Goal: Information Seeking & Learning: Find specific page/section

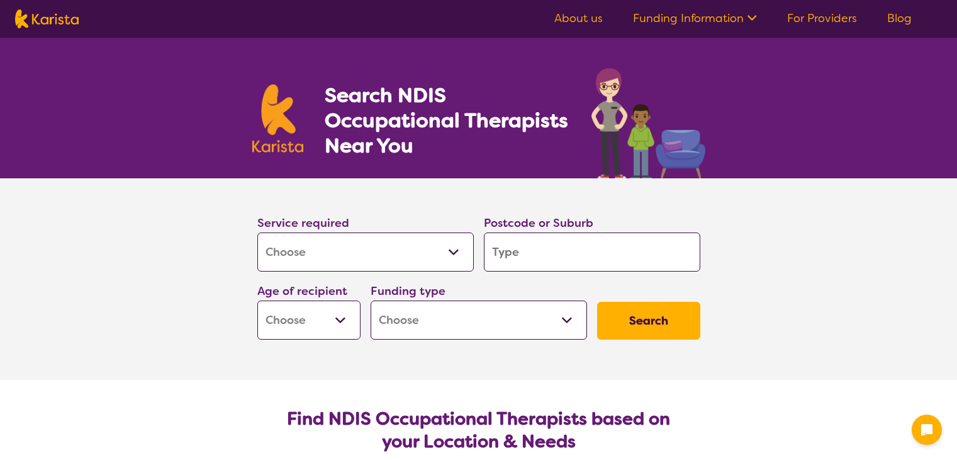
select select "[MEDICAL_DATA]"
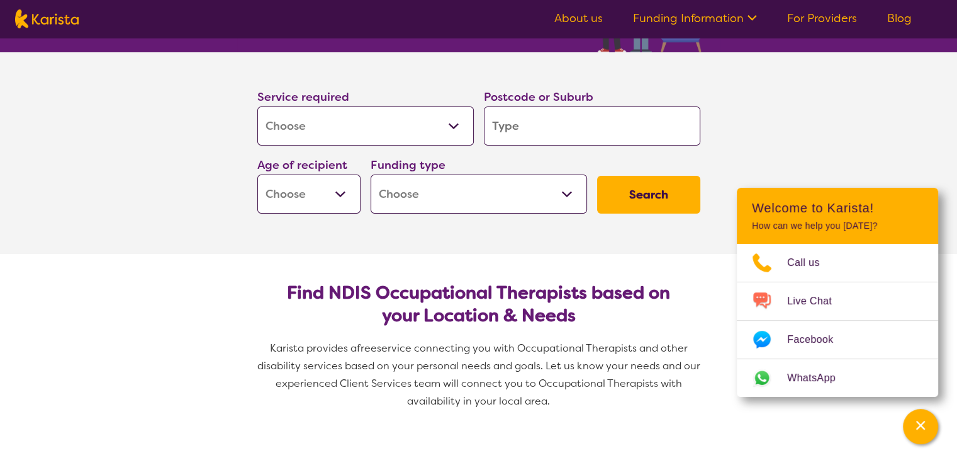
click at [548, 126] on input "search" at bounding box center [592, 125] width 217 height 39
type input "2"
type input "21"
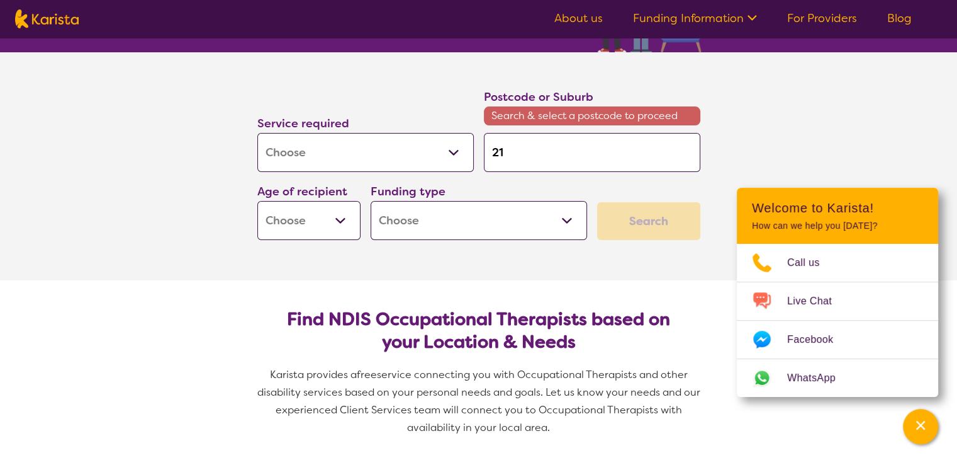
type input "219"
type input "2196"
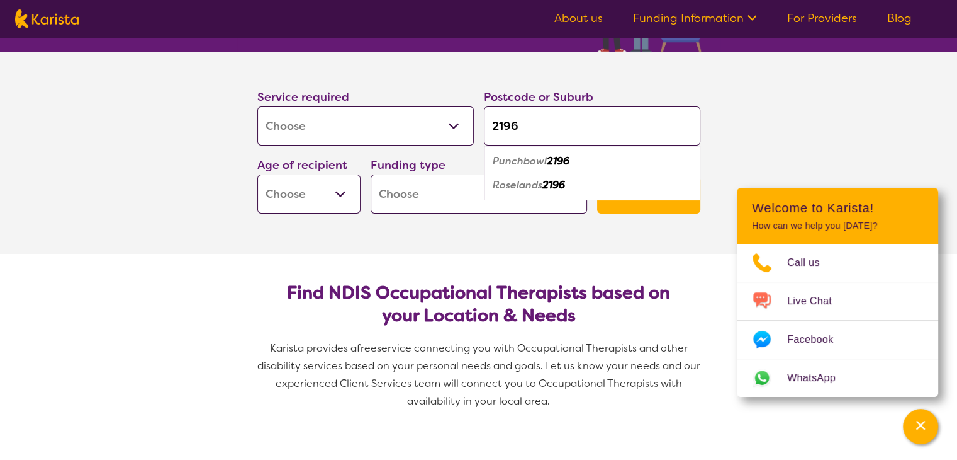
type input "2196"
click at [541, 159] on em "Punchbowl" at bounding box center [520, 160] width 54 height 13
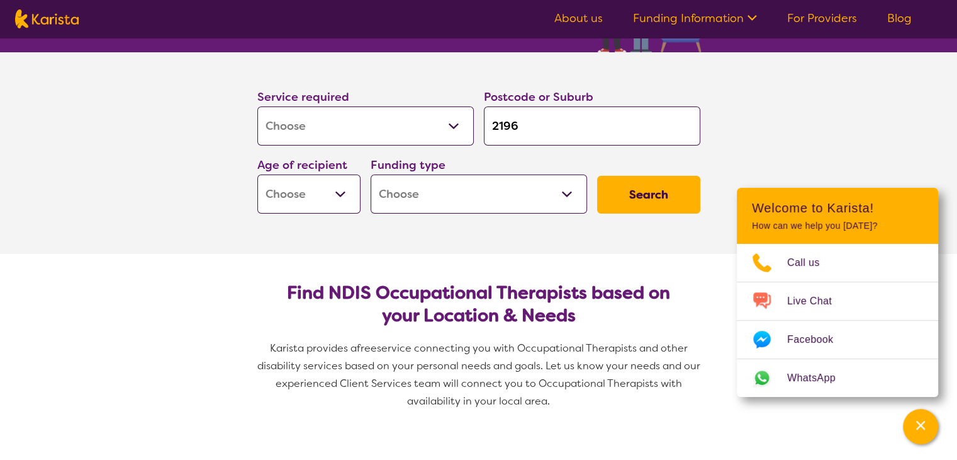
click at [315, 194] on select "Early Childhood - 0 to 9 Child - 10 to 11 Adolescent - 12 to 17 Adult - 18 to 6…" at bounding box center [308, 193] width 103 height 39
select select "EC"
click at [257, 174] on select "Early Childhood - 0 to 9 Child - 10 to 11 Adolescent - 12 to 17 Adult - 18 to 6…" at bounding box center [308, 193] width 103 height 39
select select "EC"
click at [527, 180] on select "Home Care Package (HCP) National Disability Insurance Scheme (NDIS) I don't know" at bounding box center [479, 193] width 217 height 39
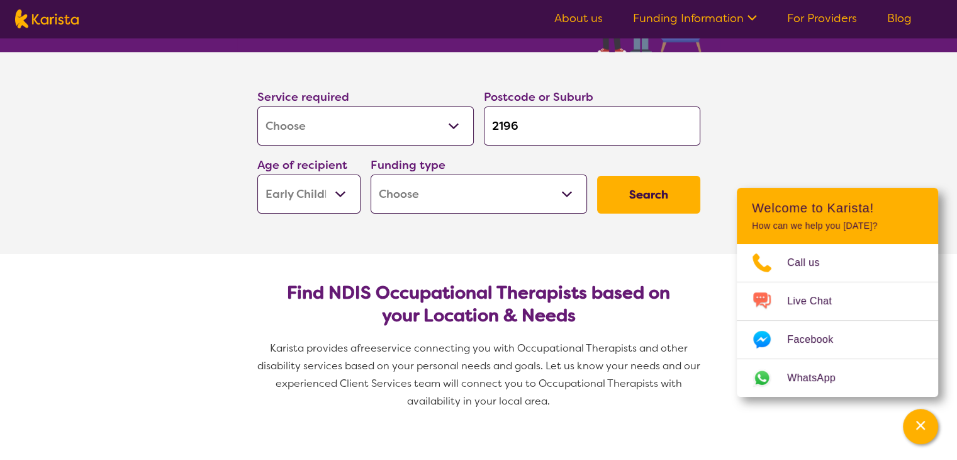
select select "i-don-t-know"
click at [371, 174] on select "Home Care Package (HCP) National Disability Insurance Scheme (NDIS) I don't know" at bounding box center [479, 193] width 217 height 39
select select "i-don-t-know"
click at [654, 189] on button "Search" at bounding box center [648, 195] width 103 height 38
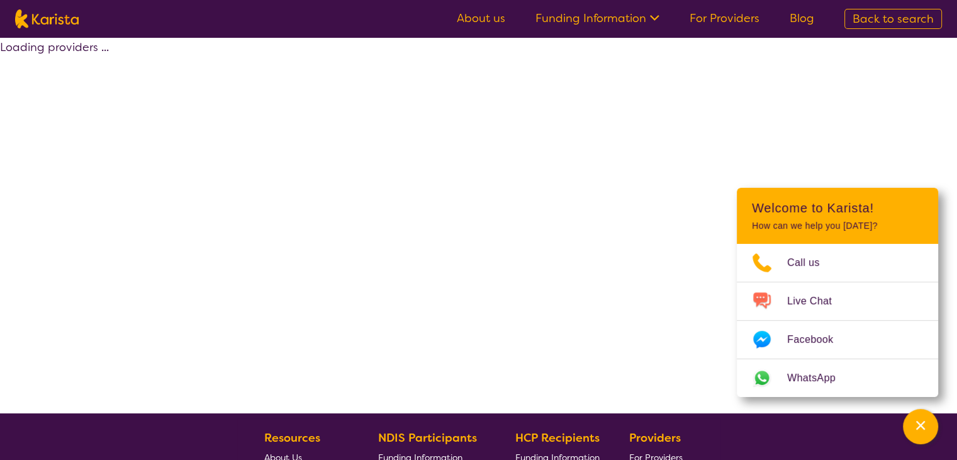
select select "[MEDICAL_DATA]"
select select "EC"
